Goal: Information Seeking & Learning: Learn about a topic

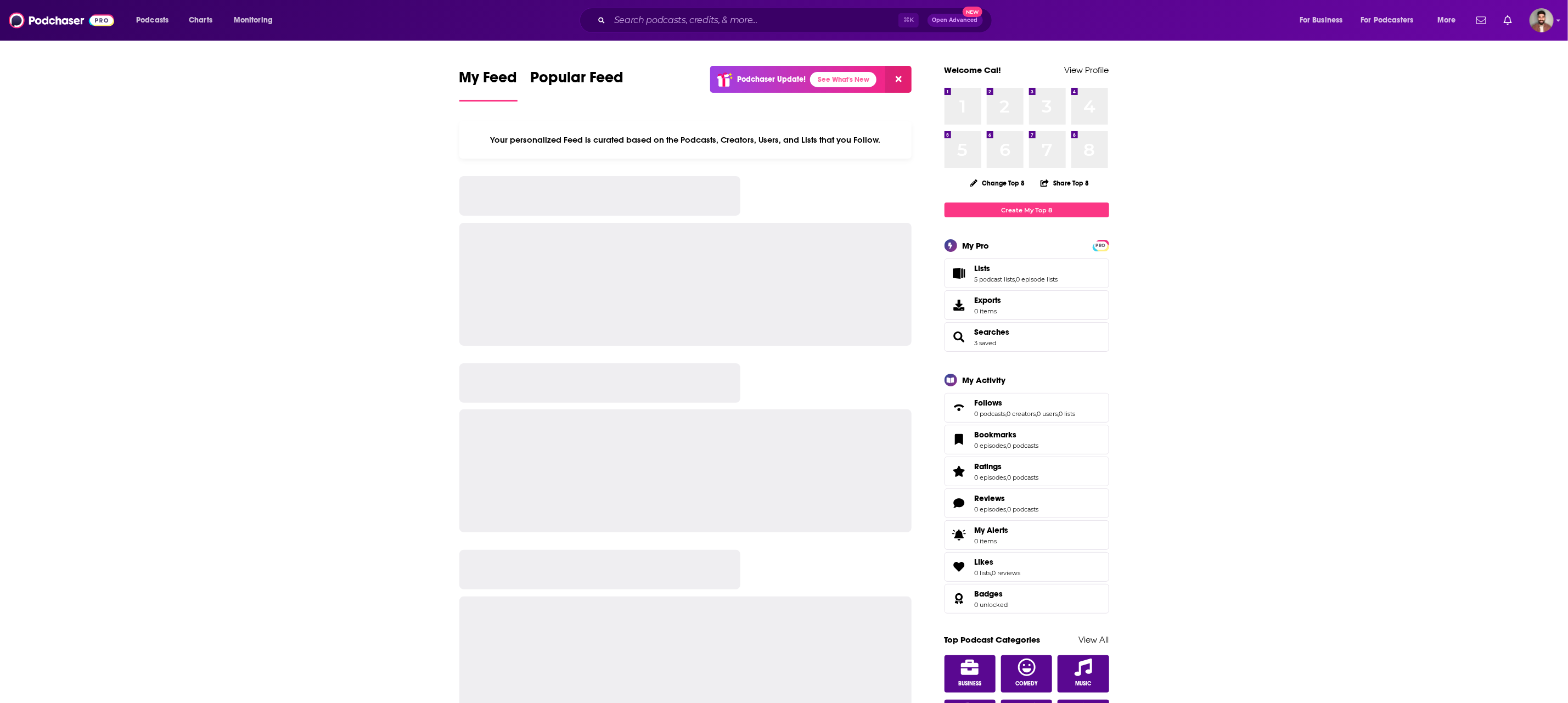
click at [791, 17] on input "Search podcasts, credits, & more..." at bounding box center [753, 20] width 288 height 17
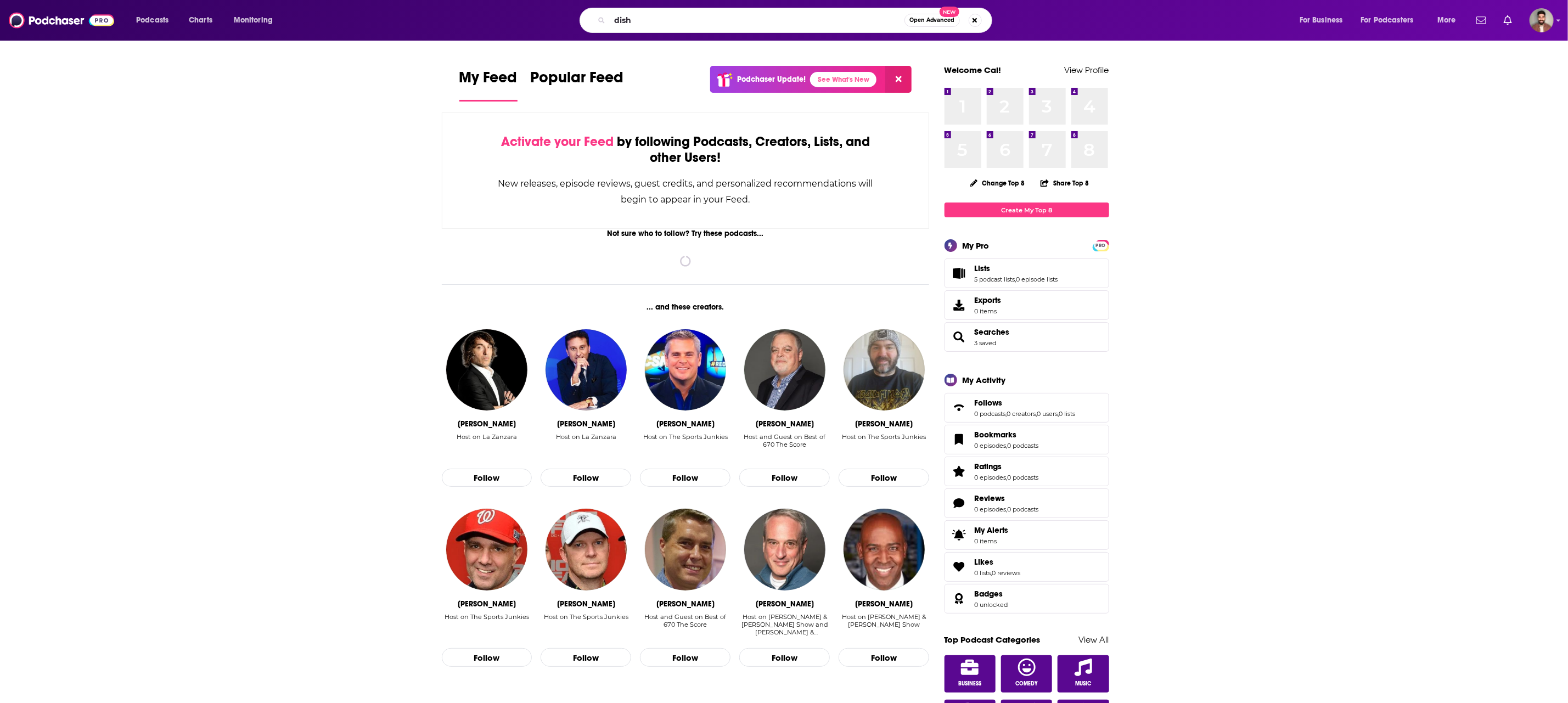
type input "dish"
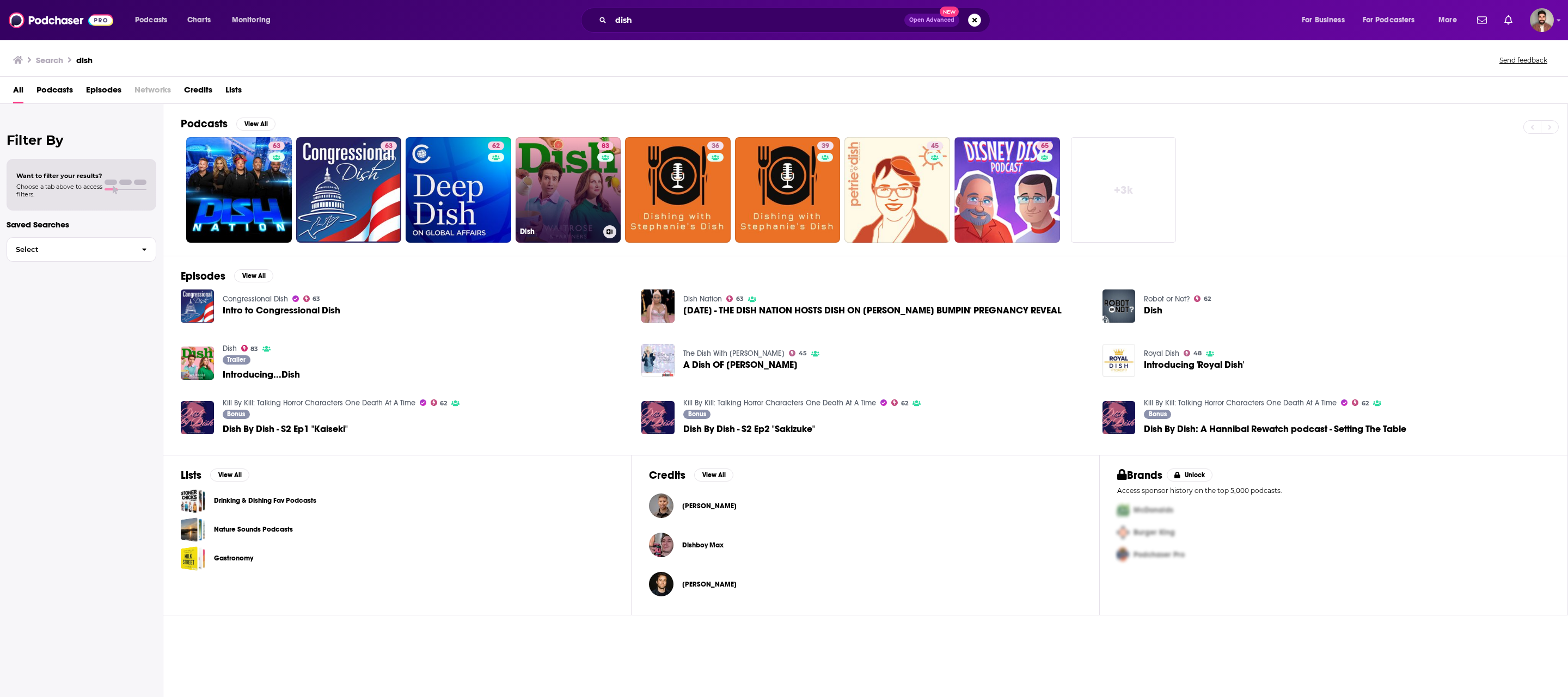
click at [571, 188] on link "83 Dish" at bounding box center [568, 190] width 105 height 105
